Goal: Task Accomplishment & Management: Use online tool/utility

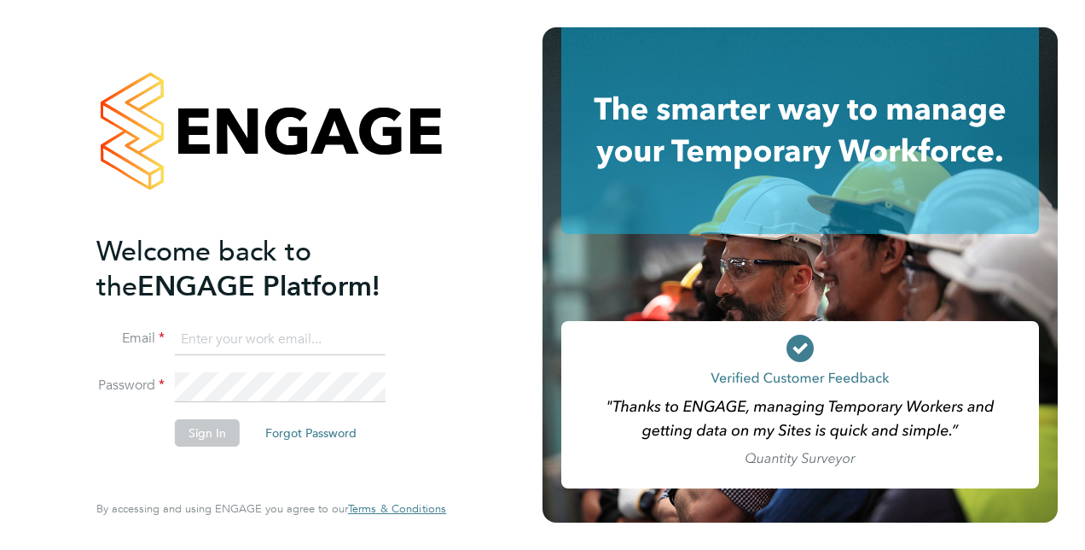
type input "[PERSON_NAME][EMAIL_ADDRESS][PERSON_NAME][DOMAIN_NAME]"
click at [210, 434] on button "Sign In" at bounding box center [207, 432] width 65 height 27
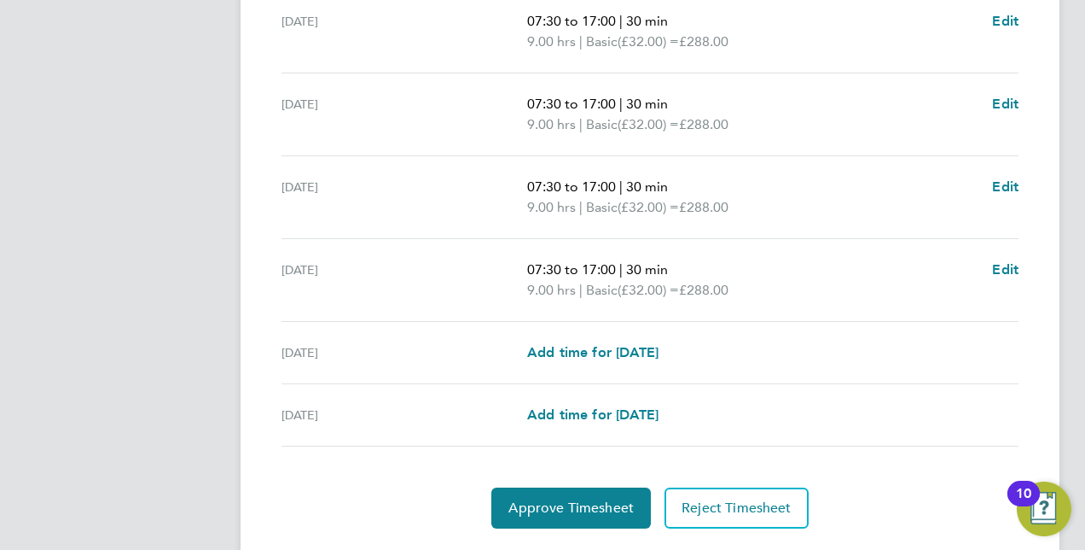
scroll to position [683, 0]
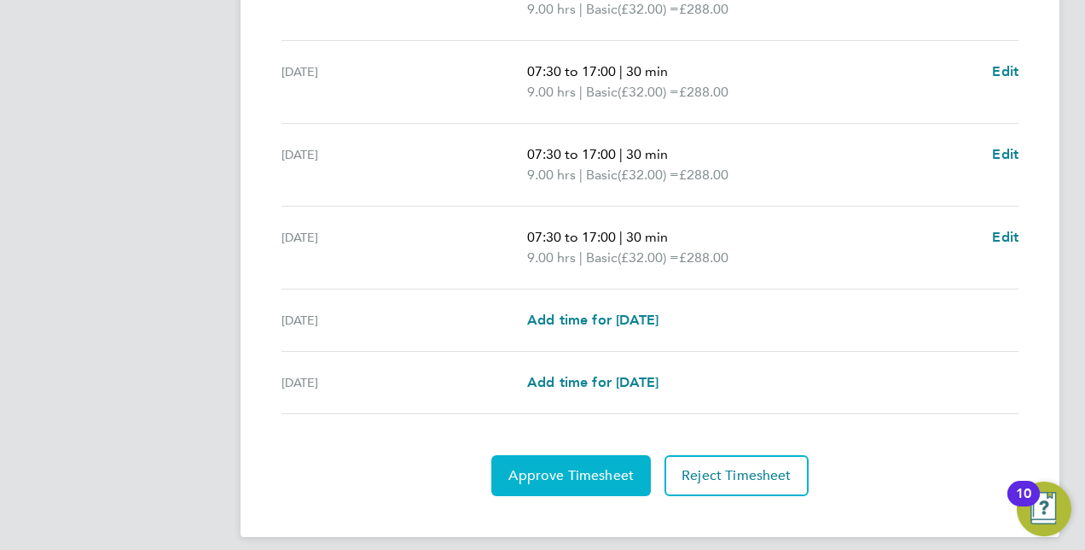
click at [573, 467] on span "Approve Timesheet" at bounding box center [571, 475] width 125 height 17
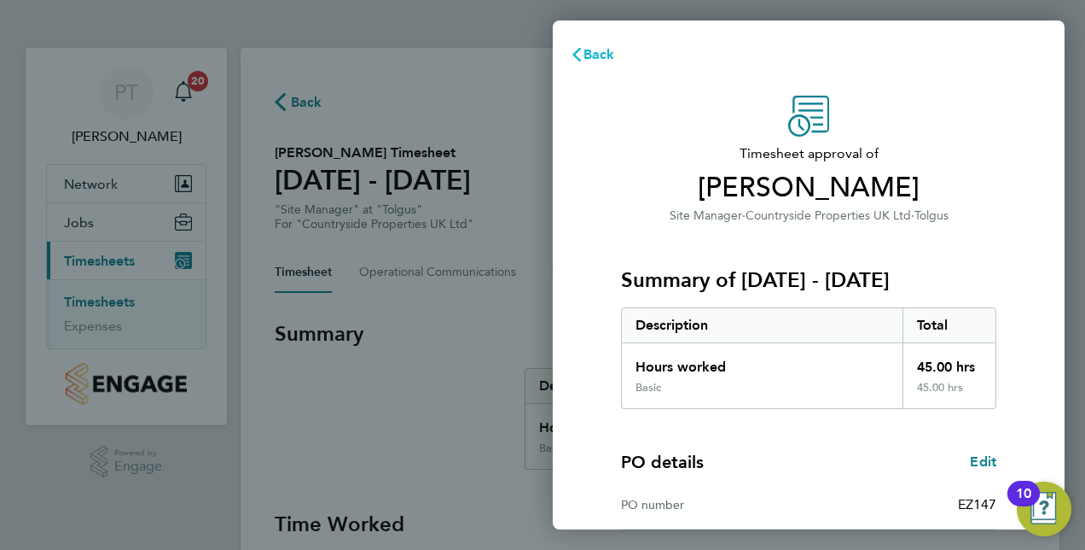
click at [592, 60] on span "Back" at bounding box center [600, 54] width 32 height 16
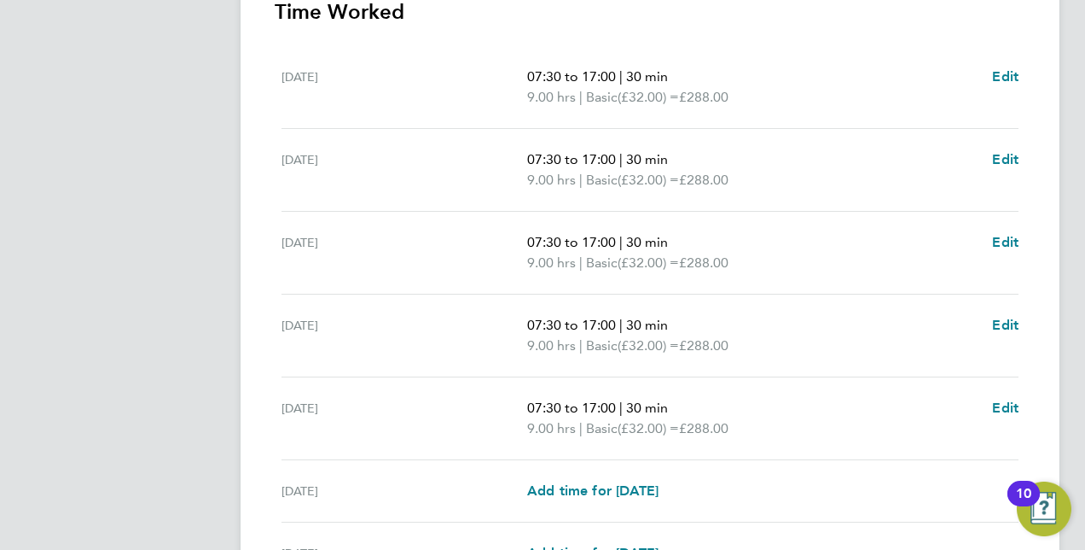
scroll to position [694, 0]
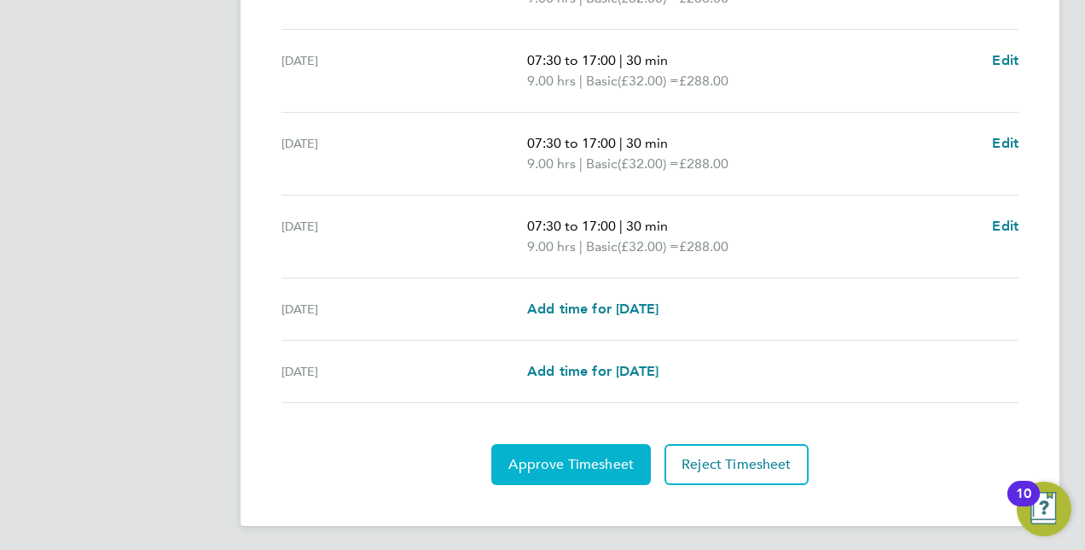
click at [591, 459] on span "Approve Timesheet" at bounding box center [571, 464] width 125 height 17
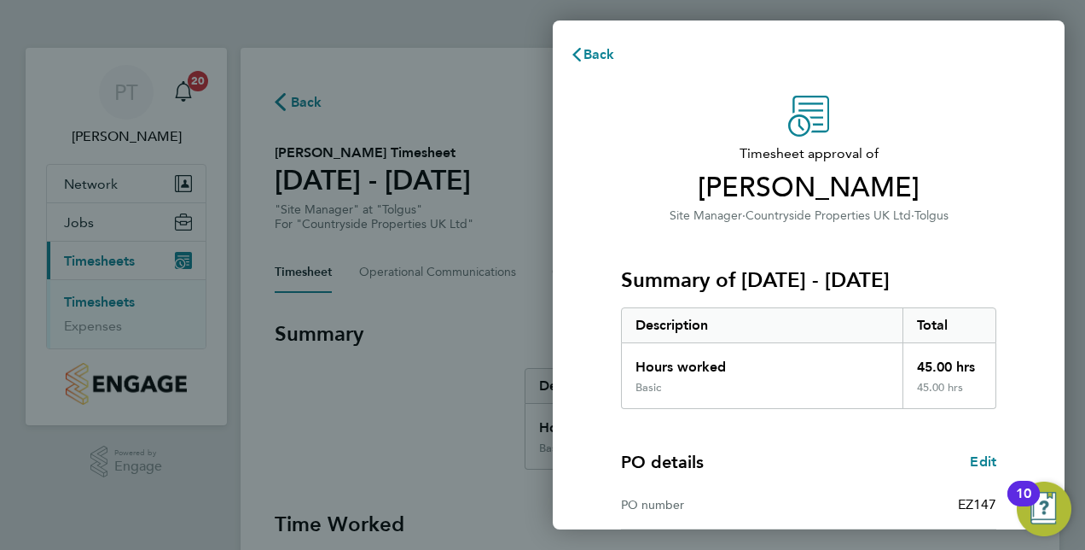
scroll to position [218, 0]
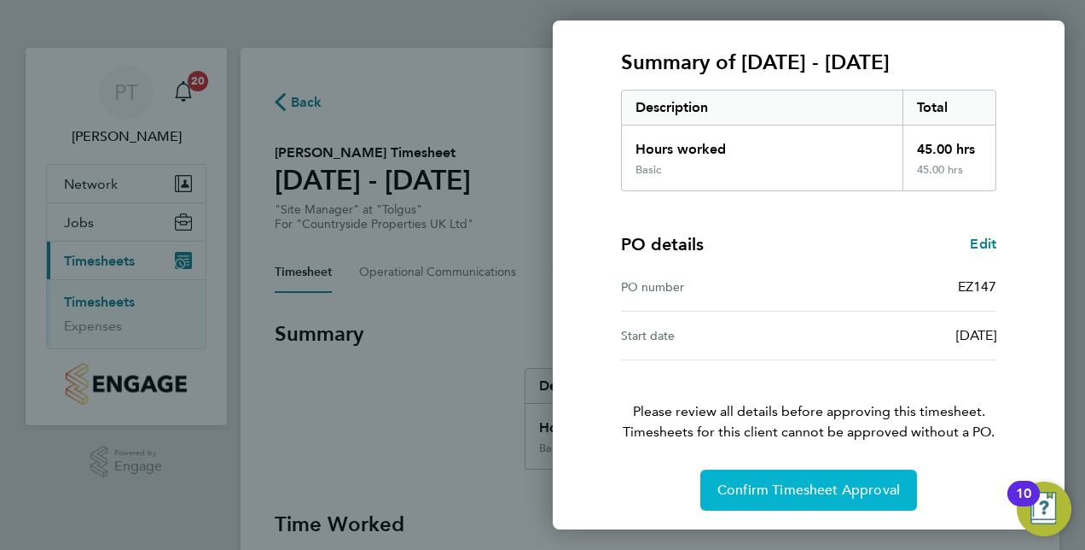
click at [819, 490] on span "Confirm Timesheet Approval" at bounding box center [809, 489] width 183 height 17
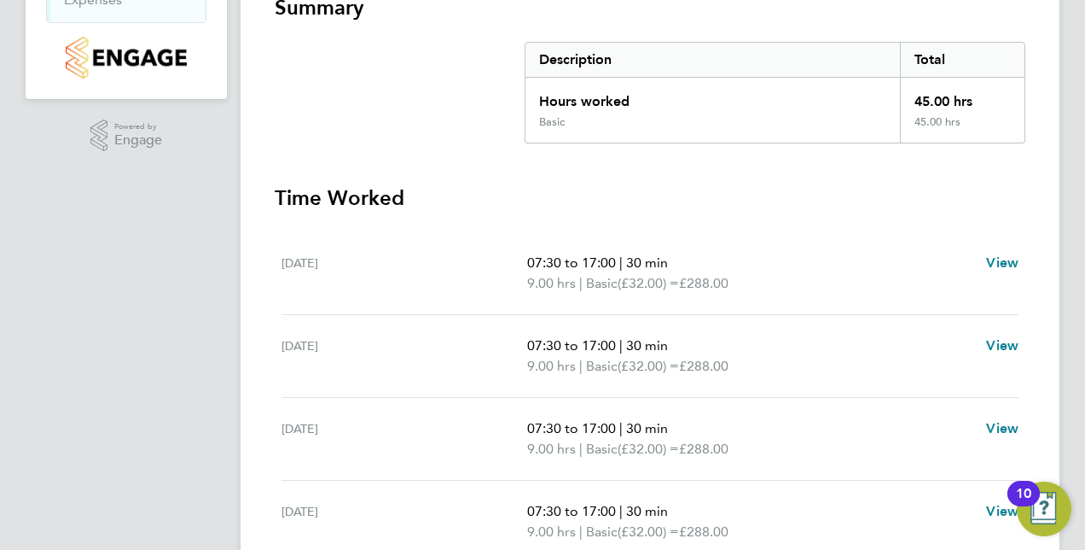
scroll to position [271, 0]
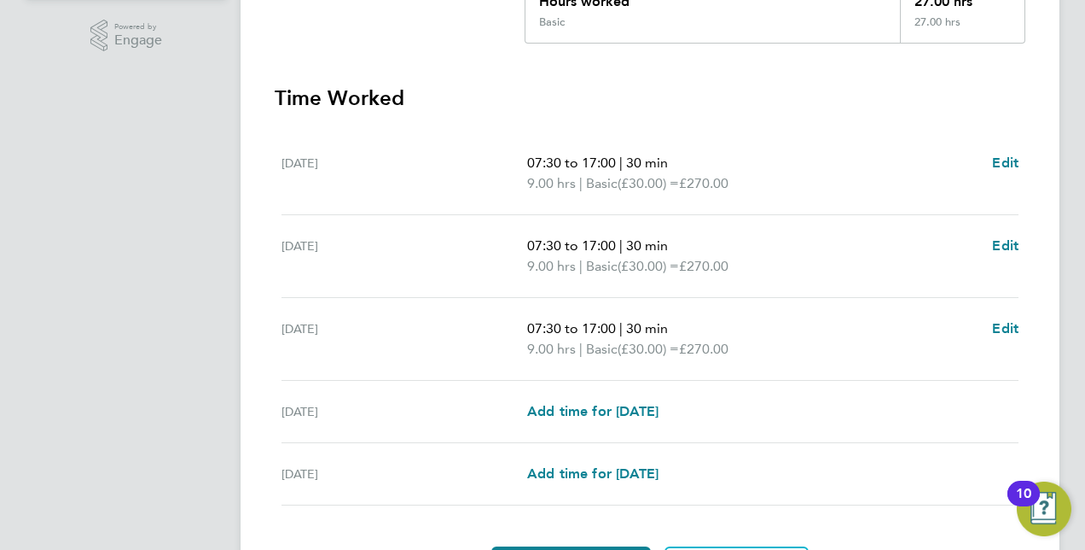
scroll to position [529, 0]
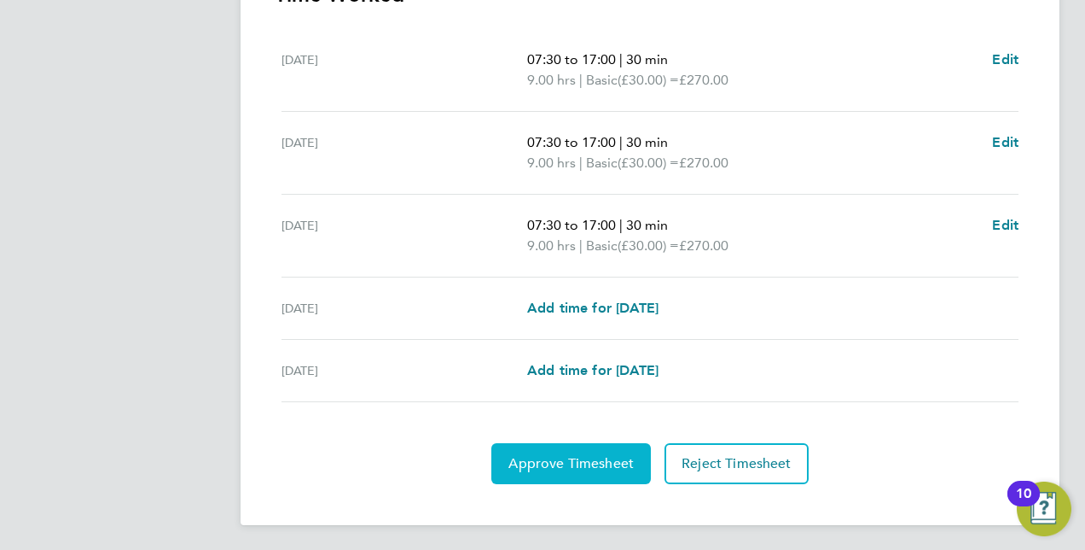
click at [599, 450] on button "Approve Timesheet" at bounding box center [572, 463] width 160 height 41
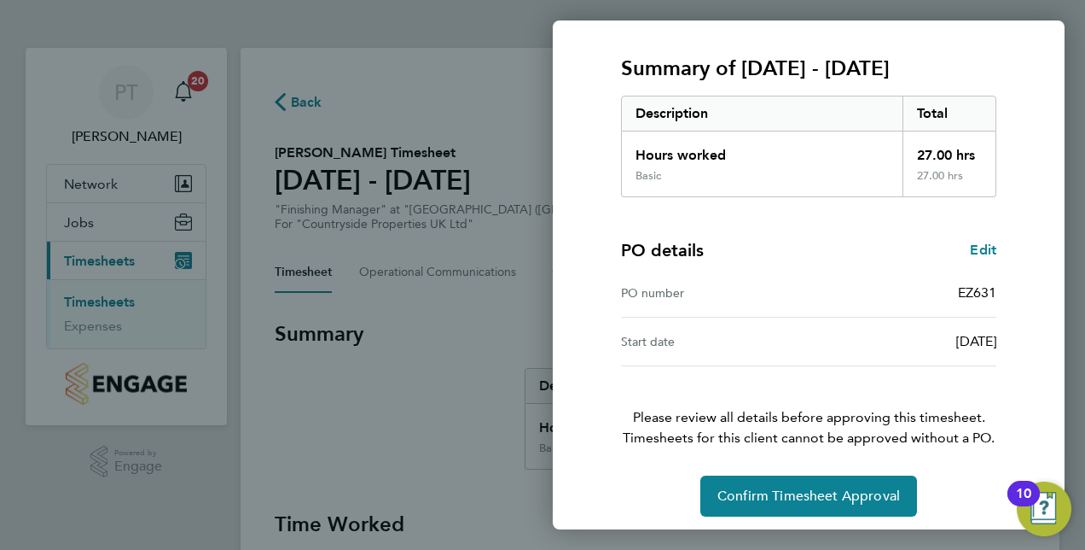
scroll to position [218, 0]
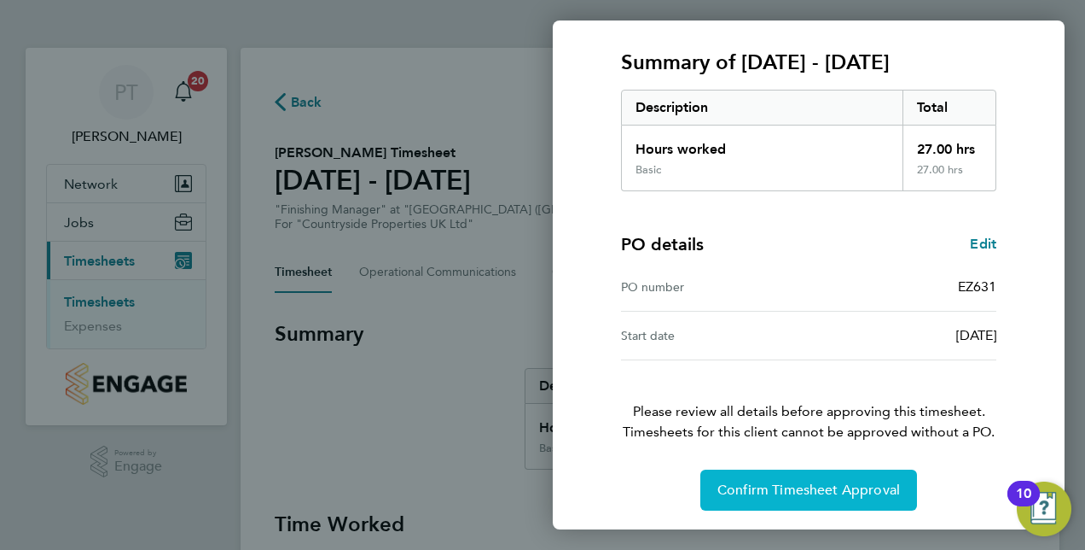
click at [830, 481] on span "Confirm Timesheet Approval" at bounding box center [809, 489] width 183 height 17
